Goal: Information Seeking & Learning: Learn about a topic

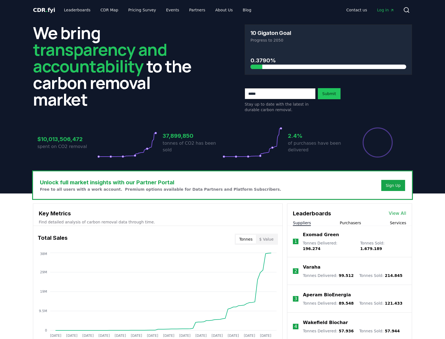
scroll to position [50, 0]
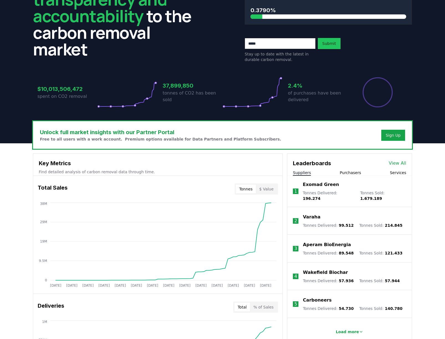
click at [397, 162] on link "View All" at bounding box center [397, 163] width 17 height 7
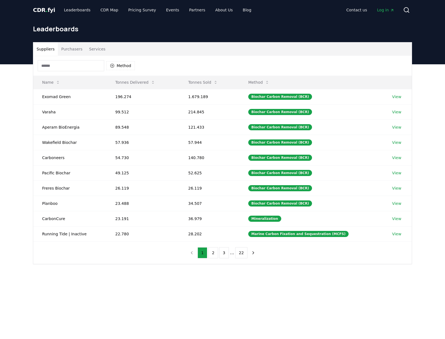
click at [70, 48] on button "Purchasers" at bounding box center [72, 48] width 28 height 13
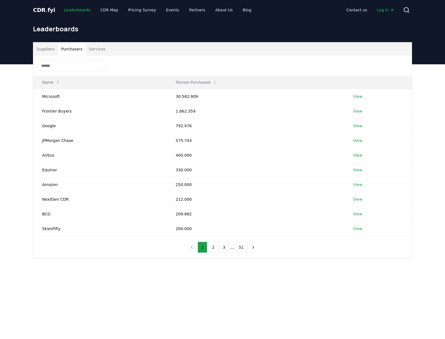
click at [76, 11] on link "Leaderboards" at bounding box center [77, 10] width 35 height 10
click at [72, 10] on link "Leaderboards" at bounding box center [77, 10] width 35 height 10
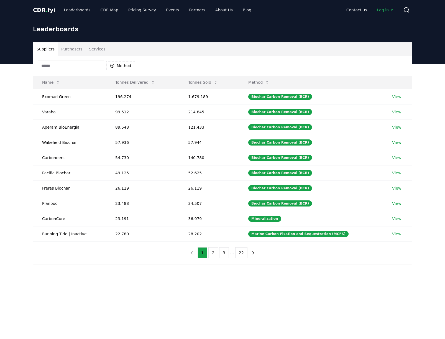
click at [42, 11] on span "CDR . fyi" at bounding box center [44, 10] width 22 height 7
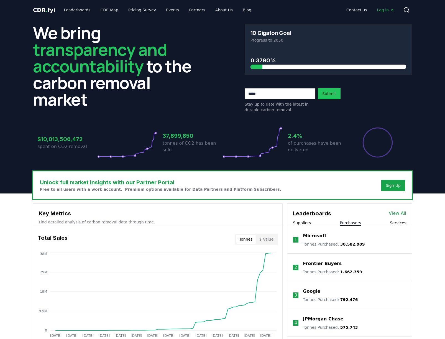
click at [355, 222] on button "Purchasers" at bounding box center [350, 223] width 21 height 6
click at [402, 213] on link "View All" at bounding box center [397, 213] width 17 height 7
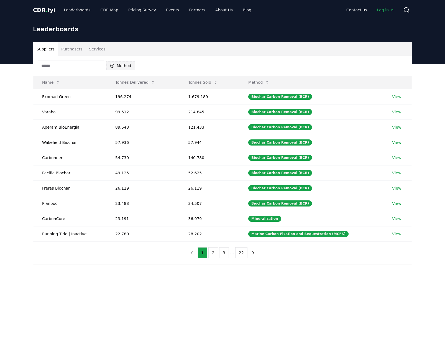
click at [115, 62] on button "Method" at bounding box center [120, 65] width 29 height 9
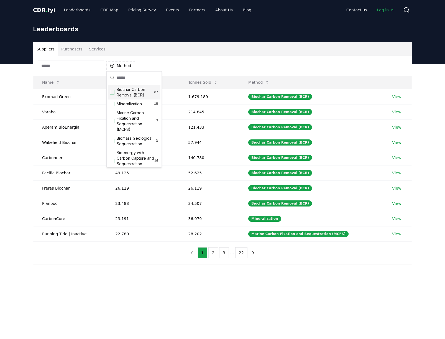
click at [114, 92] on div "Suggestions" at bounding box center [112, 92] width 4 height 4
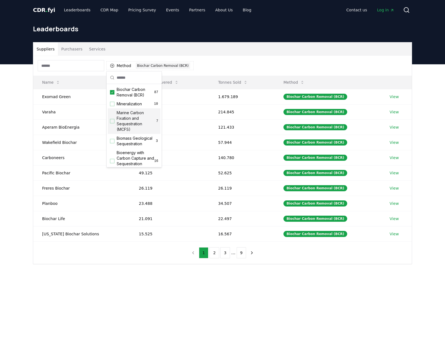
click at [279, 60] on div "Method 1 Biochar Carbon Removal (BCR)" at bounding box center [222, 66] width 378 height 20
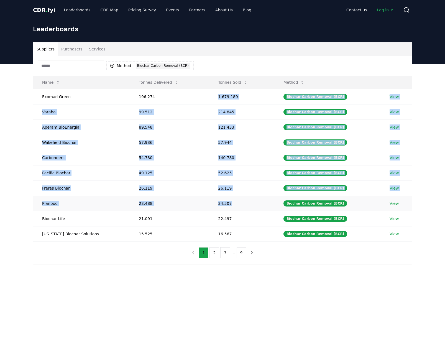
drag, startPoint x: 210, startPoint y: 96, endPoint x: 234, endPoint y: 208, distance: 113.9
click at [234, 208] on tbody "Exomad Green 196.274 1.679.189 Biochar Carbon Removal (BCR) View Varaha 99.512 …" at bounding box center [222, 165] width 378 height 152
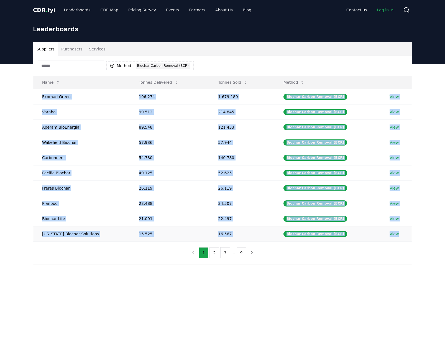
drag, startPoint x: 42, startPoint y: 96, endPoint x: 411, endPoint y: 239, distance: 395.3
click at [411, 239] on tbody "Exomad Green 196.274 1.679.189 Biochar Carbon Removal (BCR) View Varaha 99.512 …" at bounding box center [222, 165] width 378 height 152
copy tbody "Exomad Green 196.274 1.679.189 Biochar Carbon Removal (BCR) View Varaha 99.512 …"
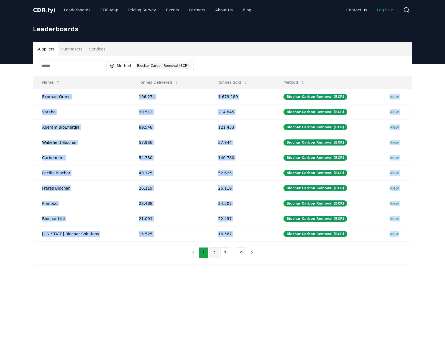
click at [216, 254] on button "2" at bounding box center [214, 252] width 10 height 11
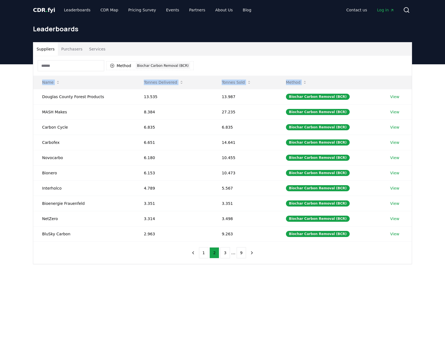
drag, startPoint x: 40, startPoint y: 97, endPoint x: 416, endPoint y: 237, distance: 401.0
click at [416, 237] on div "Suppliers Purchasers Services Method 1 Biochar Carbon Removal (BCR) Name Tonnes…" at bounding box center [223, 153] width 388 height 222
copy thead "Name Tonnes Delivered Tonnes Sold Method"
click at [225, 253] on button "3" at bounding box center [225, 252] width 10 height 11
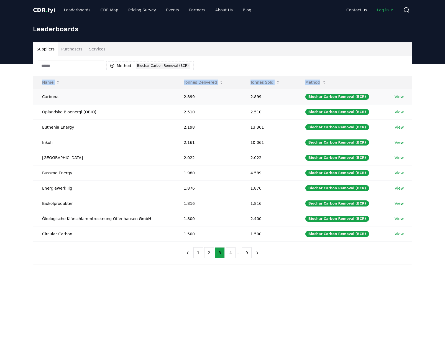
click at [40, 97] on td "Carbuna" at bounding box center [104, 96] width 142 height 15
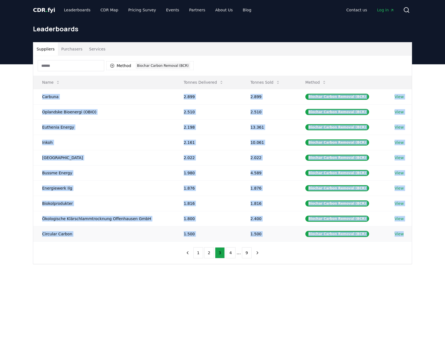
drag, startPoint x: 57, startPoint y: 99, endPoint x: 409, endPoint y: 240, distance: 380.0
click at [409, 240] on tbody "Carbuna 2.899 2.899 Biochar Carbon Removal (BCR) View Oplandske Bioenergi (OBIO…" at bounding box center [222, 165] width 378 height 152
copy tbody "Carbuna 2.899 2.899 Biochar Carbon Removal (BCR) View Oplandske Bioenergi (OBIO…"
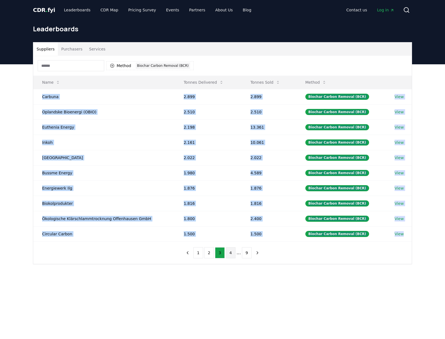
click at [230, 253] on button "4" at bounding box center [231, 252] width 10 height 11
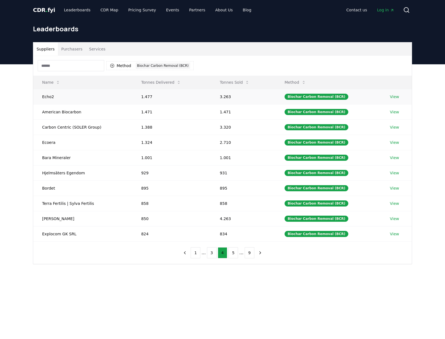
click at [39, 97] on td "Echo2" at bounding box center [82, 96] width 99 height 15
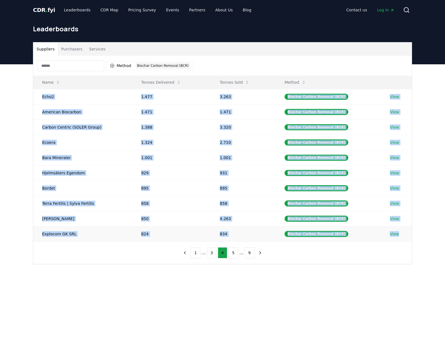
drag, startPoint x: 41, startPoint y: 97, endPoint x: 400, endPoint y: 233, distance: 383.8
click at [400, 233] on tbody "Echo2 1.477 3.263 Biochar Carbon Removal (BCR) View American Biocarbon 1.471 1.…" at bounding box center [222, 165] width 378 height 152
copy tbody "Echo2 1.477 3.263 Biochar Carbon Removal (BCR) View American Biocarbon 1.471 1.…"
click at [191, 142] on td "1.324" at bounding box center [171, 142] width 79 height 15
drag, startPoint x: 41, startPoint y: 95, endPoint x: 401, endPoint y: 237, distance: 387.0
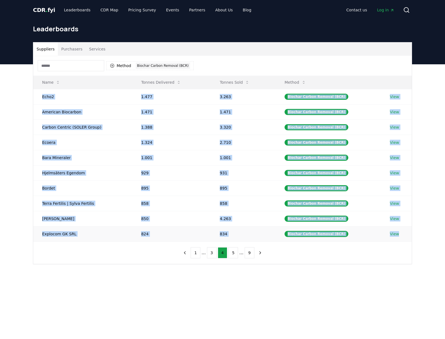
click at [401, 237] on tbody "Echo2 1.477 3.263 Biochar Carbon Removal (BCR) View American Biocarbon 1.471 1.…" at bounding box center [222, 165] width 378 height 152
copy tbody "Echo2 1.477 3.263 Biochar Carbon Removal (BCR) View American Biocarbon 1.471 1.…"
click at [232, 254] on button "5" at bounding box center [233, 252] width 10 height 11
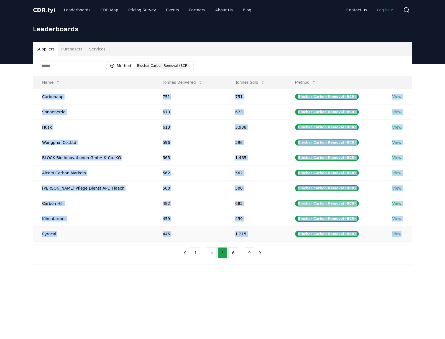
drag, startPoint x: 37, startPoint y: 95, endPoint x: 404, endPoint y: 234, distance: 392.8
click at [404, 234] on tbody "Carbonapp 751 751 Biochar Carbon Removal (BCR) View Sonnenerde 673 673 Biochar …" at bounding box center [222, 165] width 378 height 152
copy tbody "Carbonapp 751 751 Biochar Carbon Removal (BCR) View Sonnenerde 673 673 Biochar …"
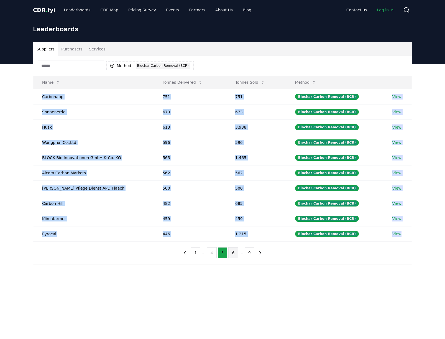
click at [232, 253] on button "6" at bounding box center [233, 252] width 10 height 11
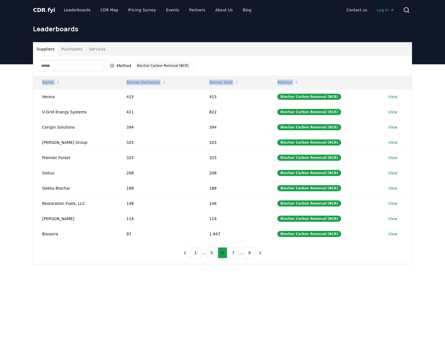
drag, startPoint x: 42, startPoint y: 98, endPoint x: 415, endPoint y: 240, distance: 398.7
click at [415, 240] on div "Suppliers Purchasers Services Method 1 Biochar Carbon Removal (BCR) Name Tonnes…" at bounding box center [223, 153] width 388 height 222
copy thead "Name Tonnes Delivered Tonnes Sold Method"
click at [232, 253] on button "7" at bounding box center [233, 252] width 10 height 11
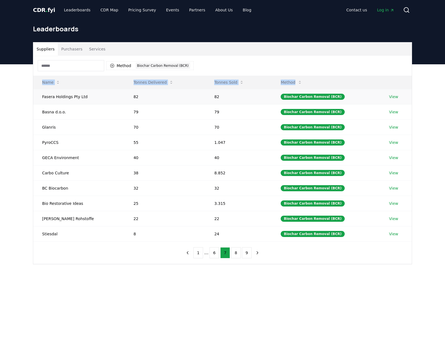
click at [42, 99] on td "Fasera Holdings Pty Ltd" at bounding box center [78, 96] width 91 height 15
drag, startPoint x: 40, startPoint y: 97, endPoint x: 420, endPoint y: 245, distance: 407.3
click at [420, 245] on div "Suppliers Purchasers Services Method 1 Biochar Carbon Removal (BCR) Name Tonnes…" at bounding box center [222, 175] width 445 height 222
copy thead "Name Tonnes Delivered Tonnes Sold Method"
click at [235, 253] on button "8" at bounding box center [236, 252] width 10 height 11
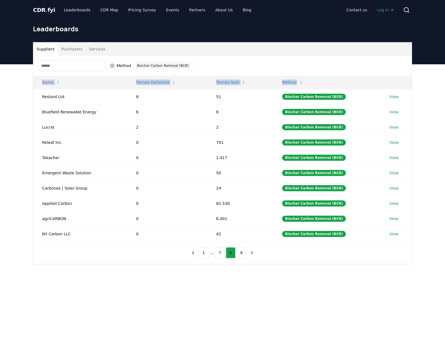
copy thead "Name Tonnes Delivered Tonnes Sold Method"
click at [240, 253] on button "9" at bounding box center [242, 252] width 10 height 11
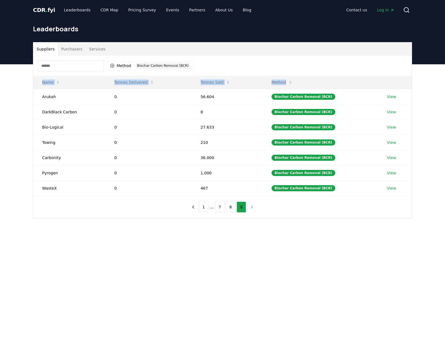
copy thead "Name Tonnes Delivered Tonnes Sold Method"
